Goal: Navigation & Orientation: Find specific page/section

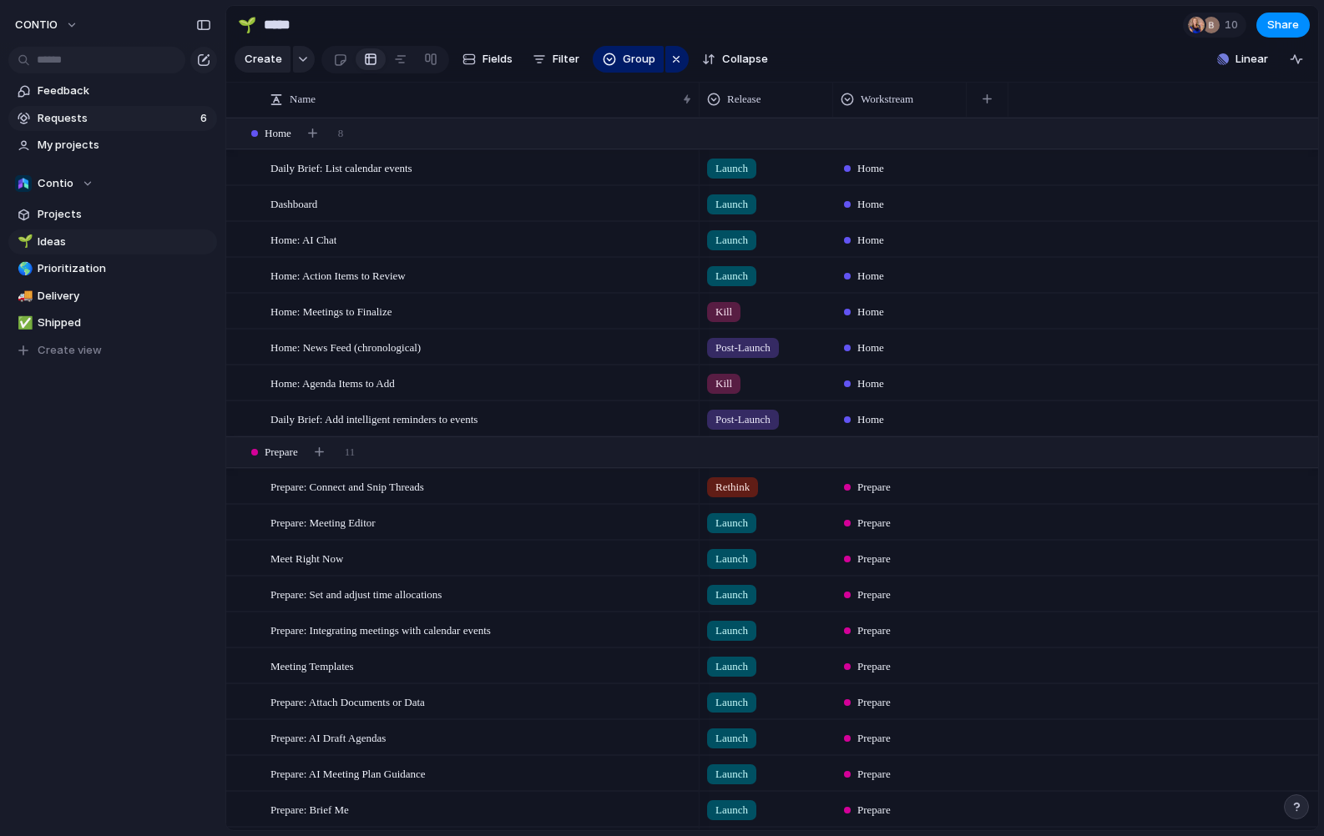
click at [128, 115] on span "Requests" at bounding box center [117, 118] width 158 height 17
